Goal: Information Seeking & Learning: Learn about a topic

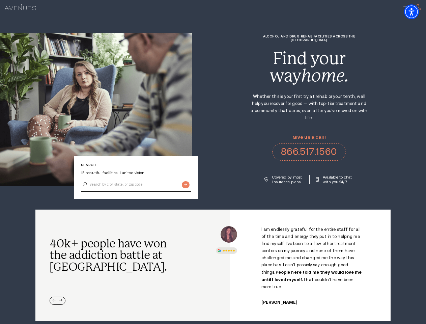
click at [213, 162] on div "Alcohol and Drug Rehab Facilities across the [GEOGRAPHIC_DATA] Find your way ho…" at bounding box center [309, 109] width 234 height 150
click at [417, 12] on img "Accessibility Menu" at bounding box center [411, 11] width 15 height 15
